Goal: Information Seeking & Learning: Learn about a topic

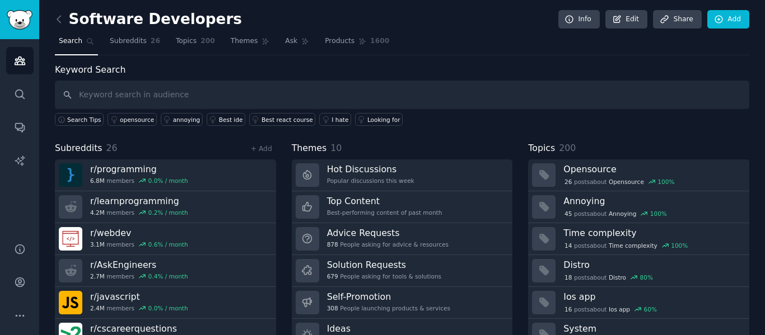
scroll to position [51, 0]
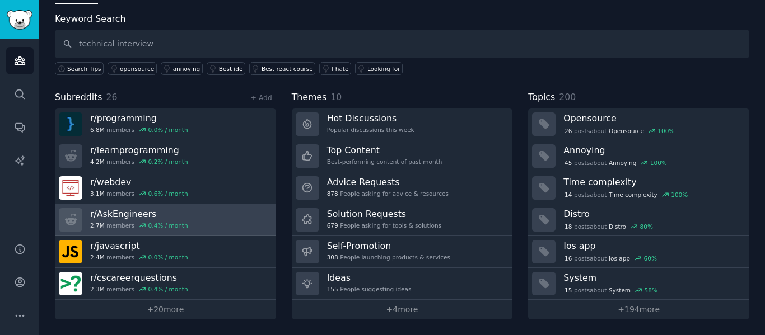
type input "technical interview"
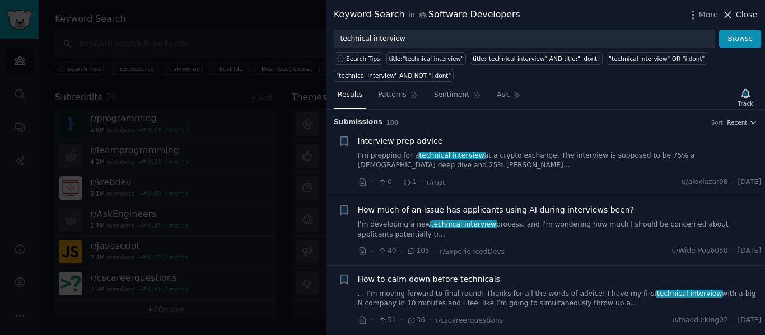
click at [747, 15] on span "Close" at bounding box center [746, 15] width 21 height 12
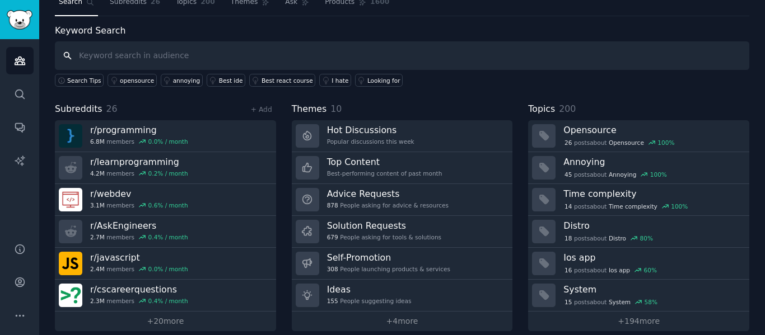
scroll to position [20, 0]
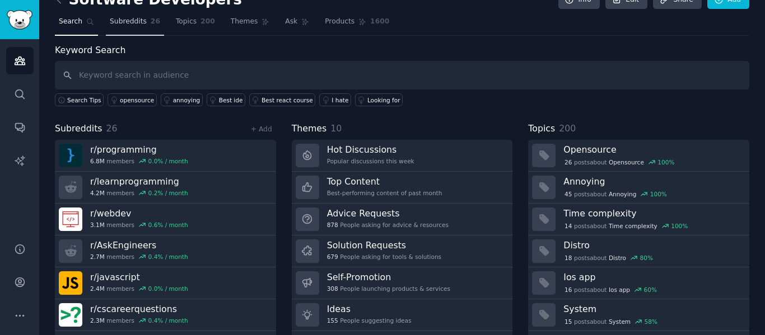
click at [131, 16] on link "Subreddits 26" at bounding box center [135, 24] width 58 height 23
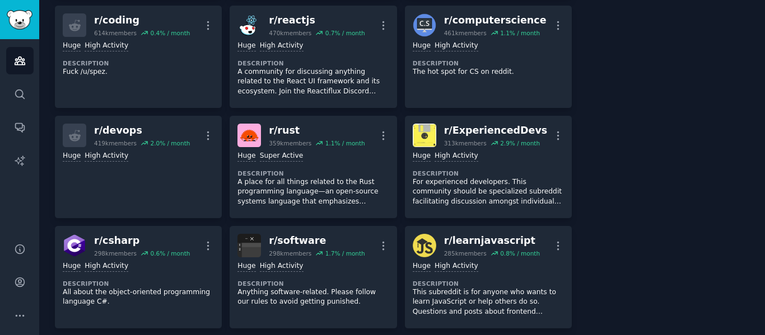
scroll to position [408, 0]
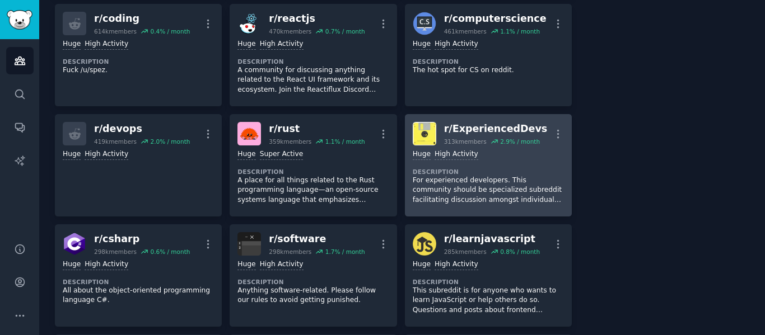
click at [485, 181] on p "For experienced developers. This community should be specialized subreddit faci…" at bounding box center [488, 191] width 151 height 30
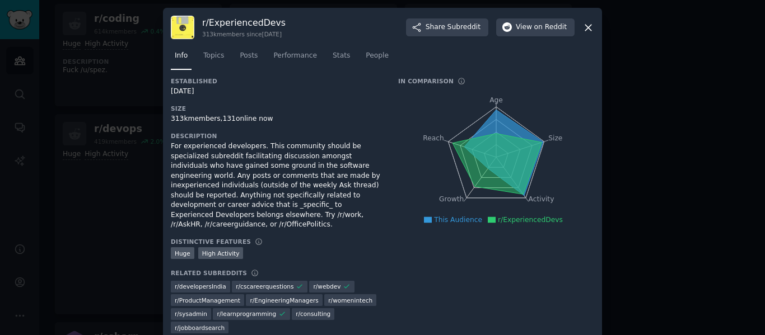
click at [258, 22] on h3 "r/ ExperiencedDevs" at bounding box center [243, 23] width 83 height 12
click at [344, 21] on div "Copy" at bounding box center [348, 23] width 30 height 17
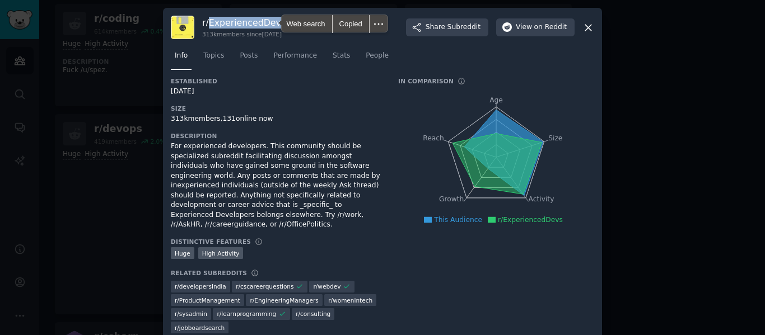
click at [588, 27] on icon at bounding box center [588, 28] width 6 height 6
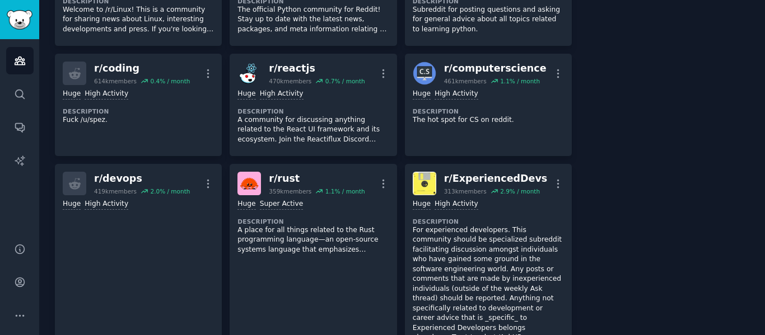
scroll to position [357, 0]
